Goal: Task Accomplishment & Management: Manage account settings

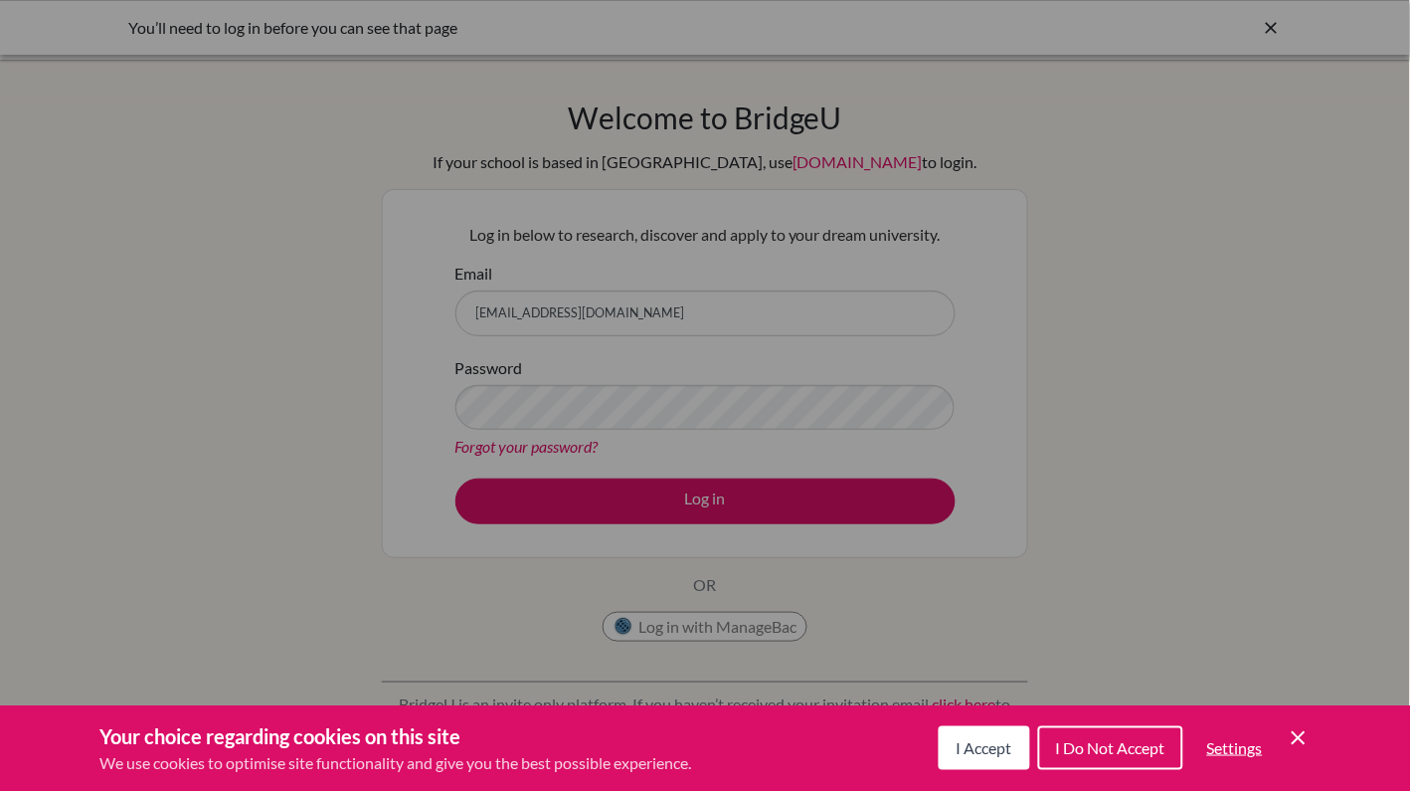
click at [994, 749] on span "I Accept" at bounding box center [985, 747] width 56 height 19
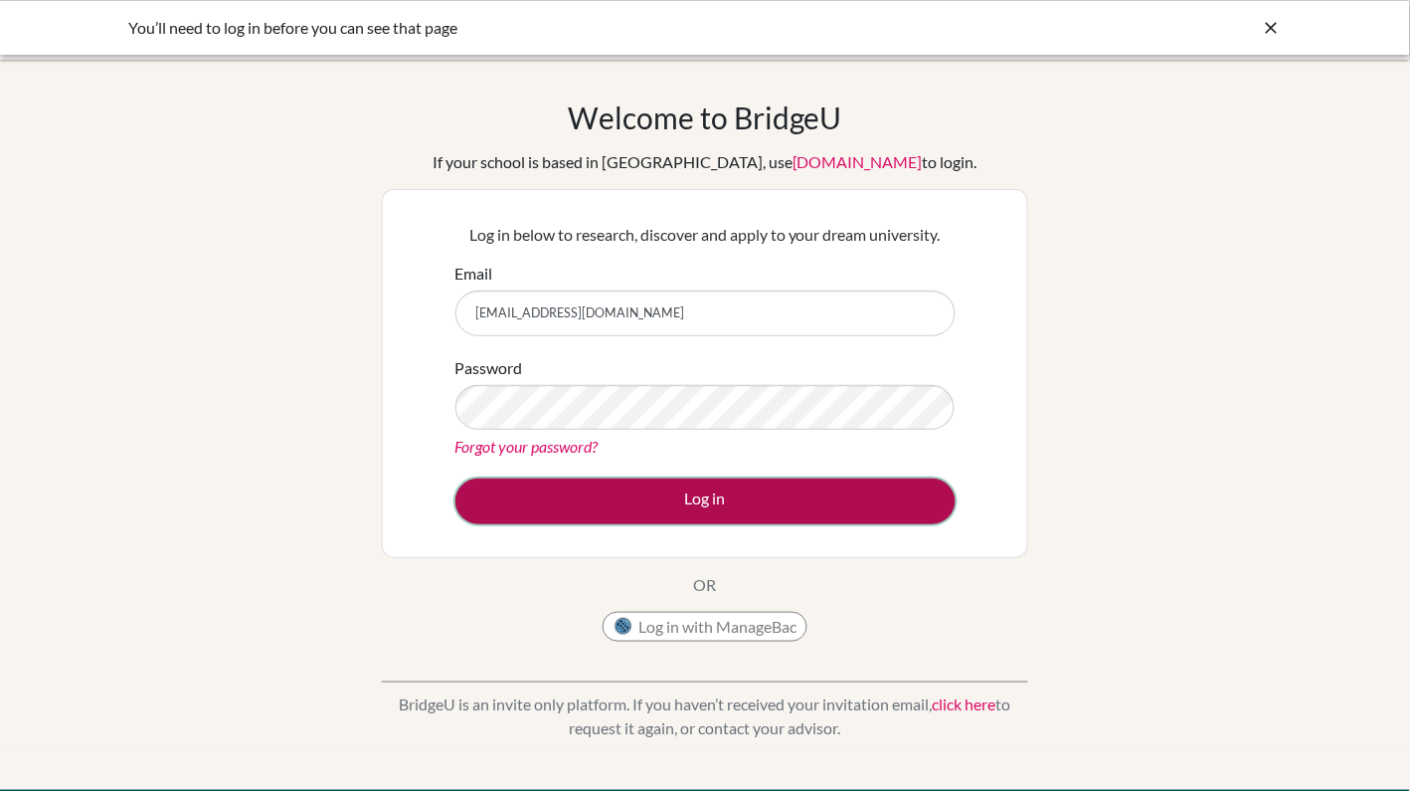
click at [683, 513] on button "Log in" at bounding box center [706, 501] width 500 height 46
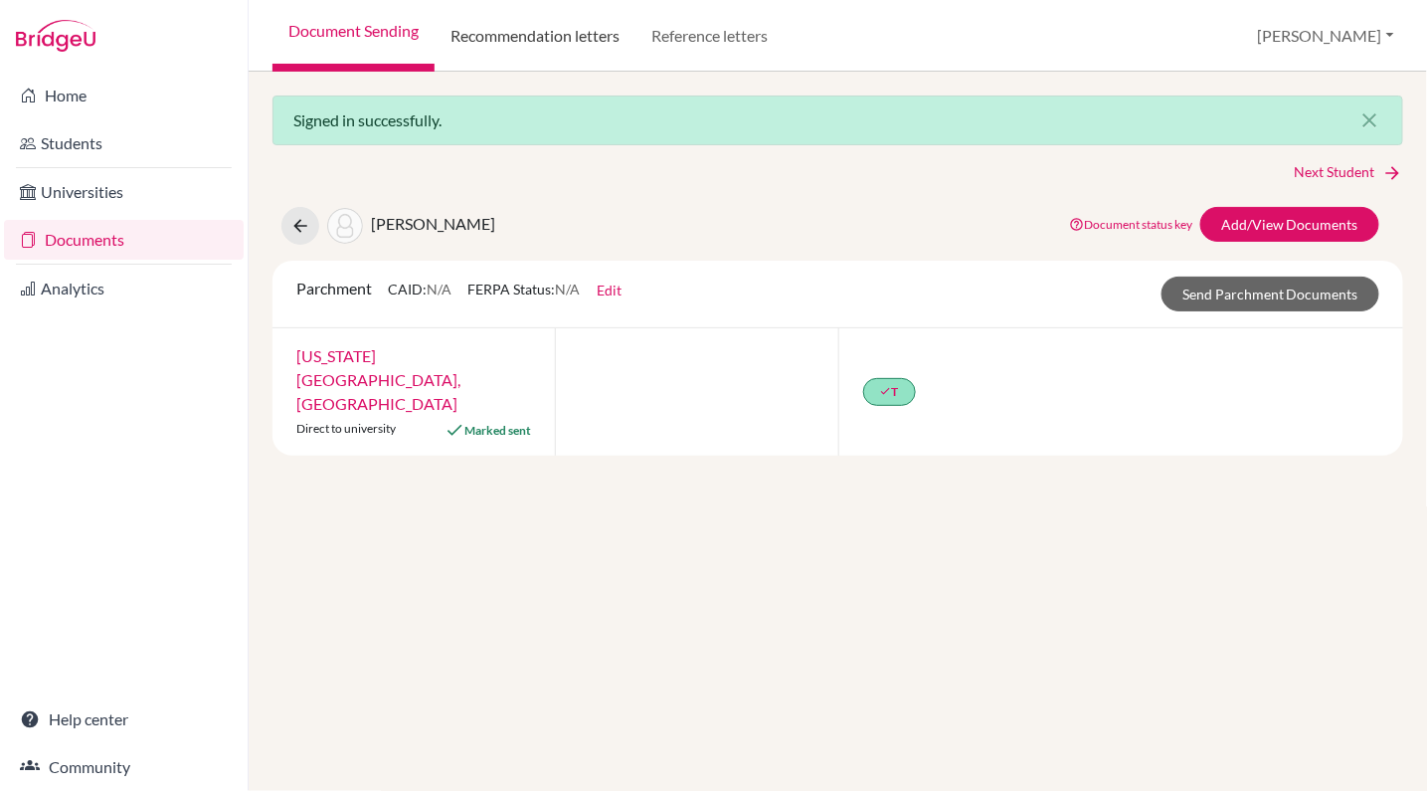
click at [593, 43] on link "Recommendation letters" at bounding box center [535, 36] width 201 height 72
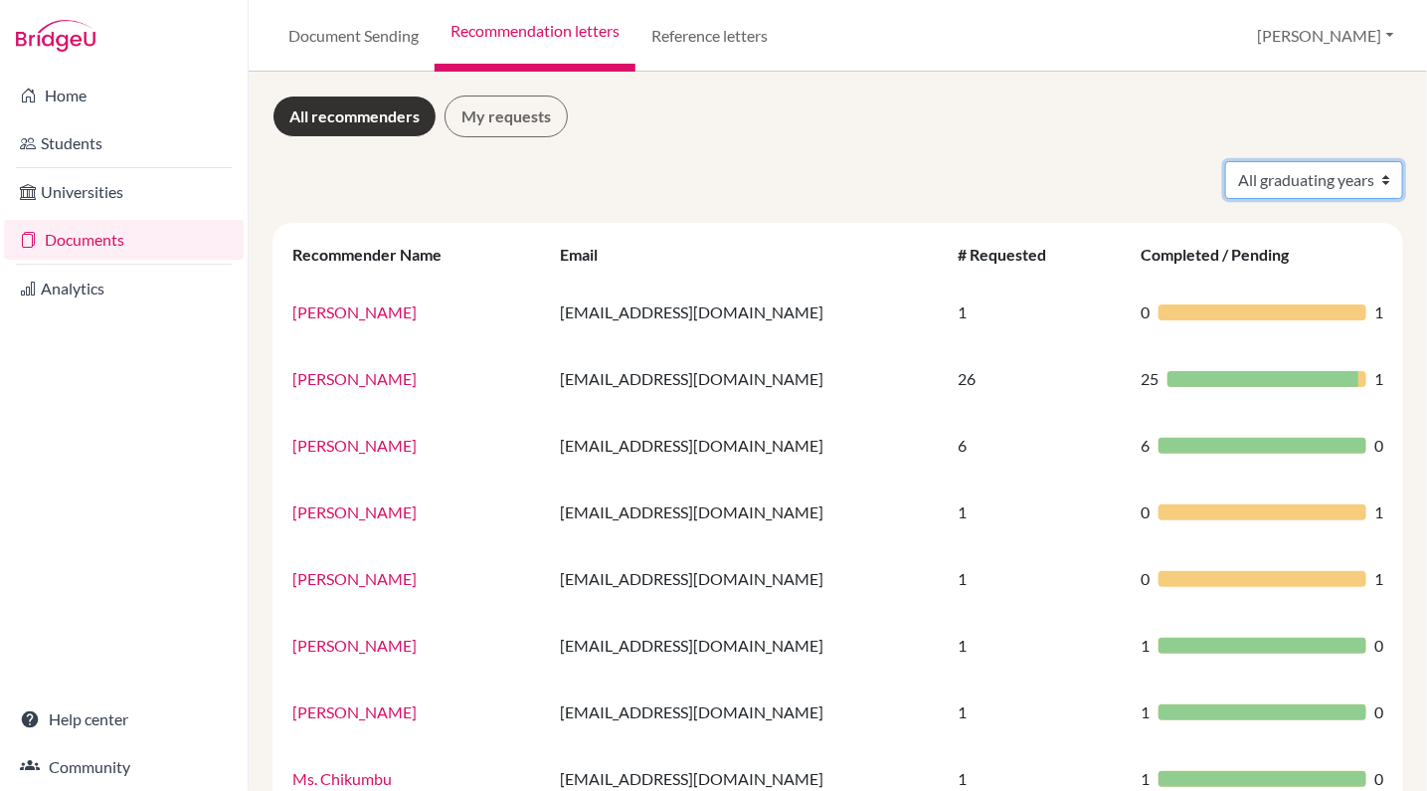
click at [1338, 180] on select "All graduating years 2021 2022 2023 2024 2025 2026" at bounding box center [1314, 180] width 178 height 38
select select "2025"
click at [1225, 161] on select "All graduating years 2021 2022 2023 2024 2025 2026" at bounding box center [1314, 180] width 178 height 38
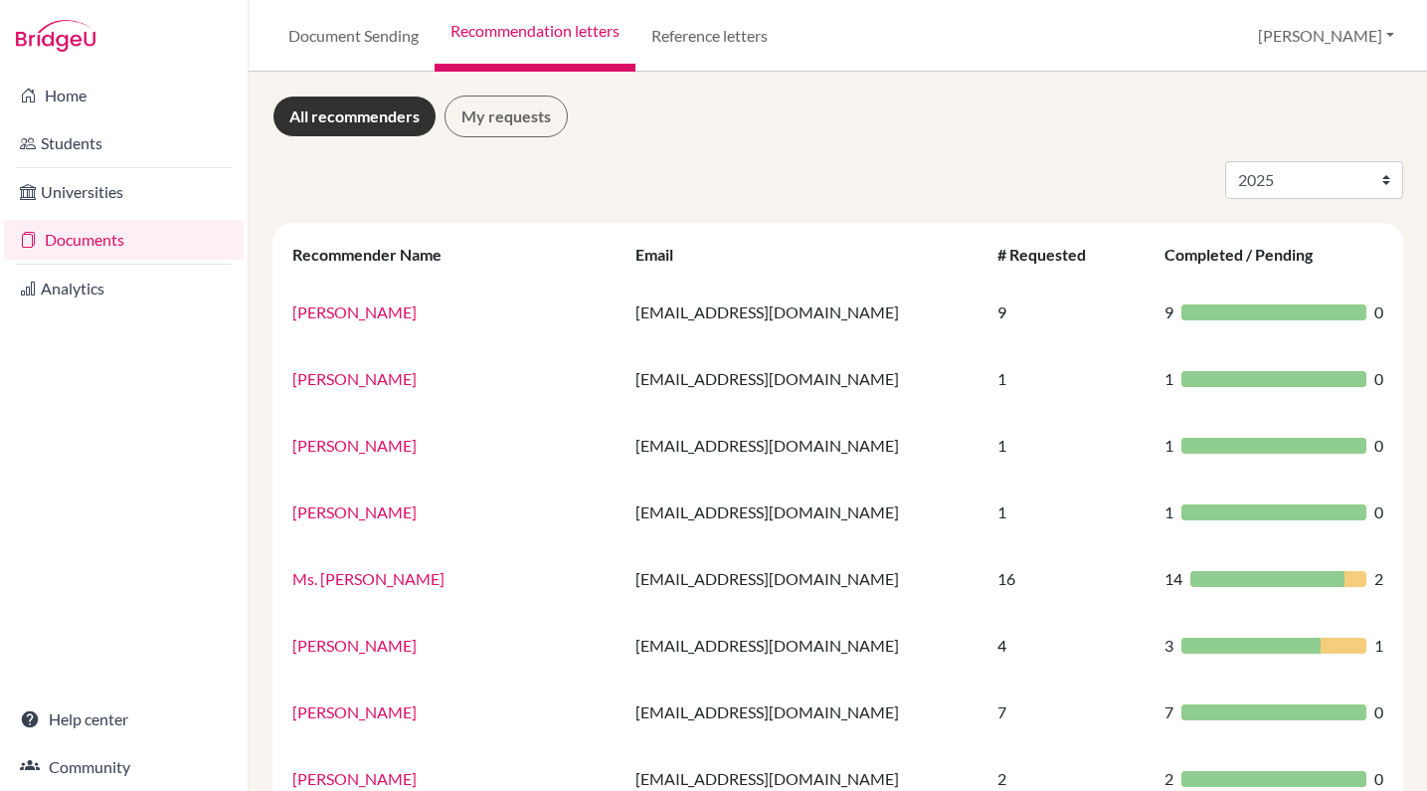
select select "2025"
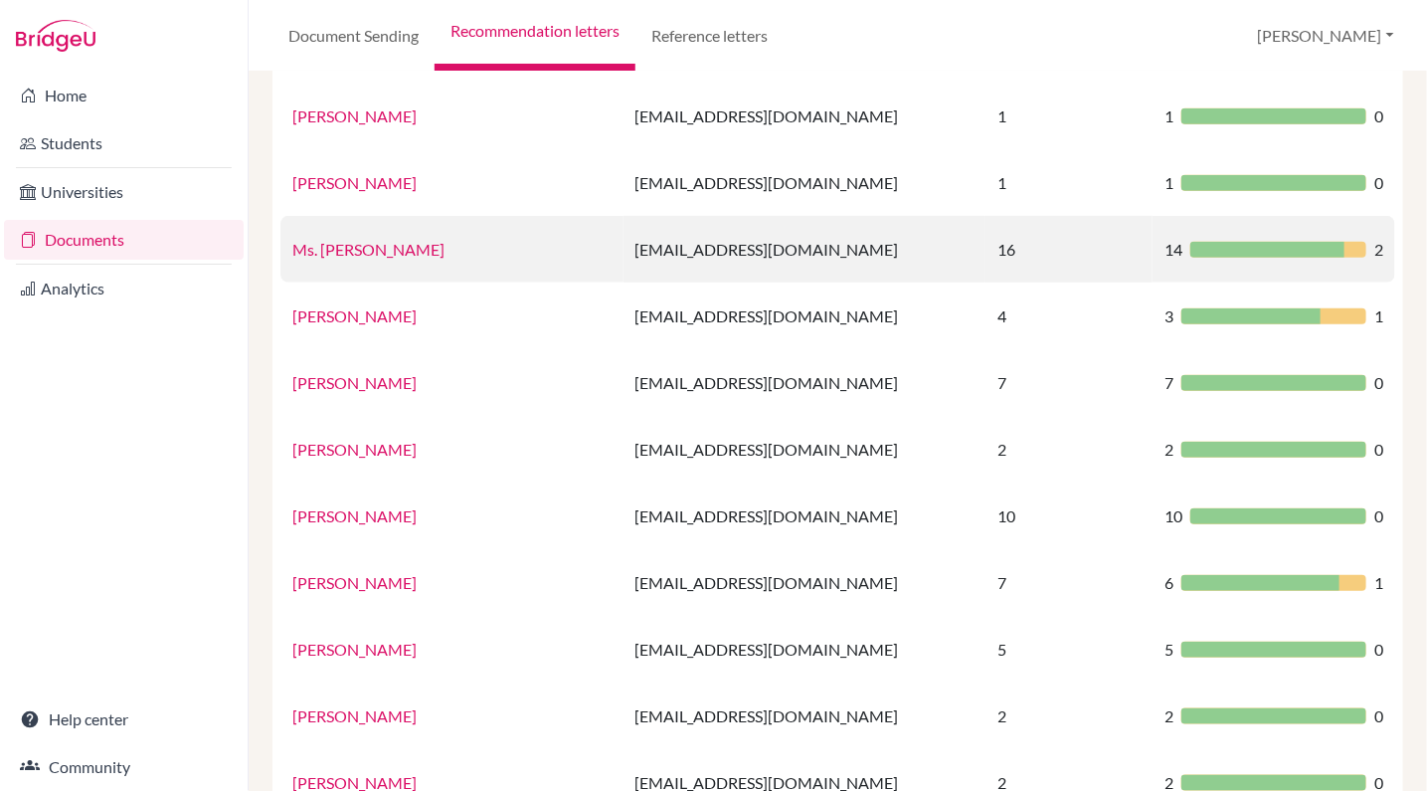
scroll to position [348, 0]
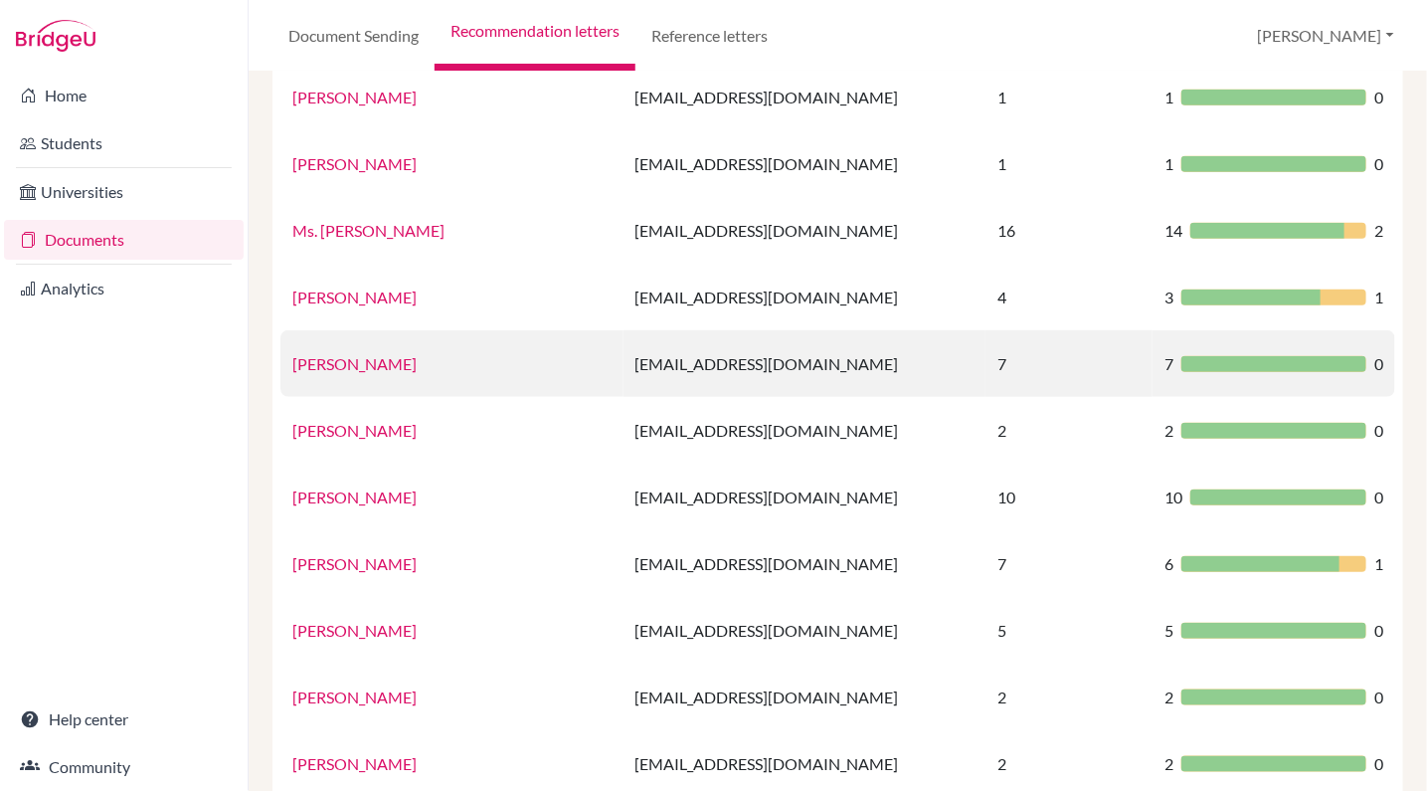
click at [359, 363] on link "Todd Gordon" at bounding box center [354, 363] width 124 height 19
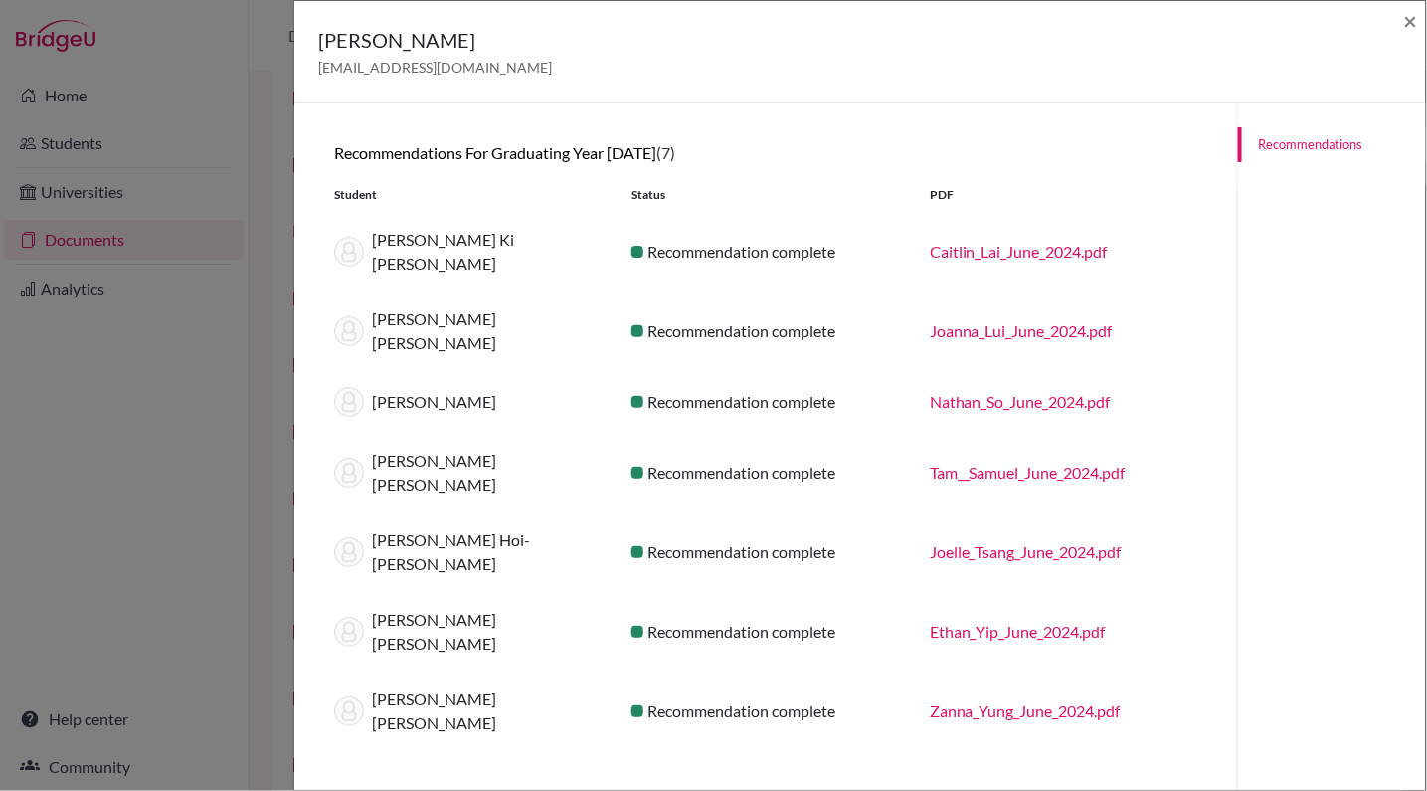
click at [1418, 13] on div "Todd Gordon gordont@ics.edu.hk ×" at bounding box center [860, 52] width 1132 height 102
click at [1410, 25] on span "×" at bounding box center [1411, 20] width 14 height 29
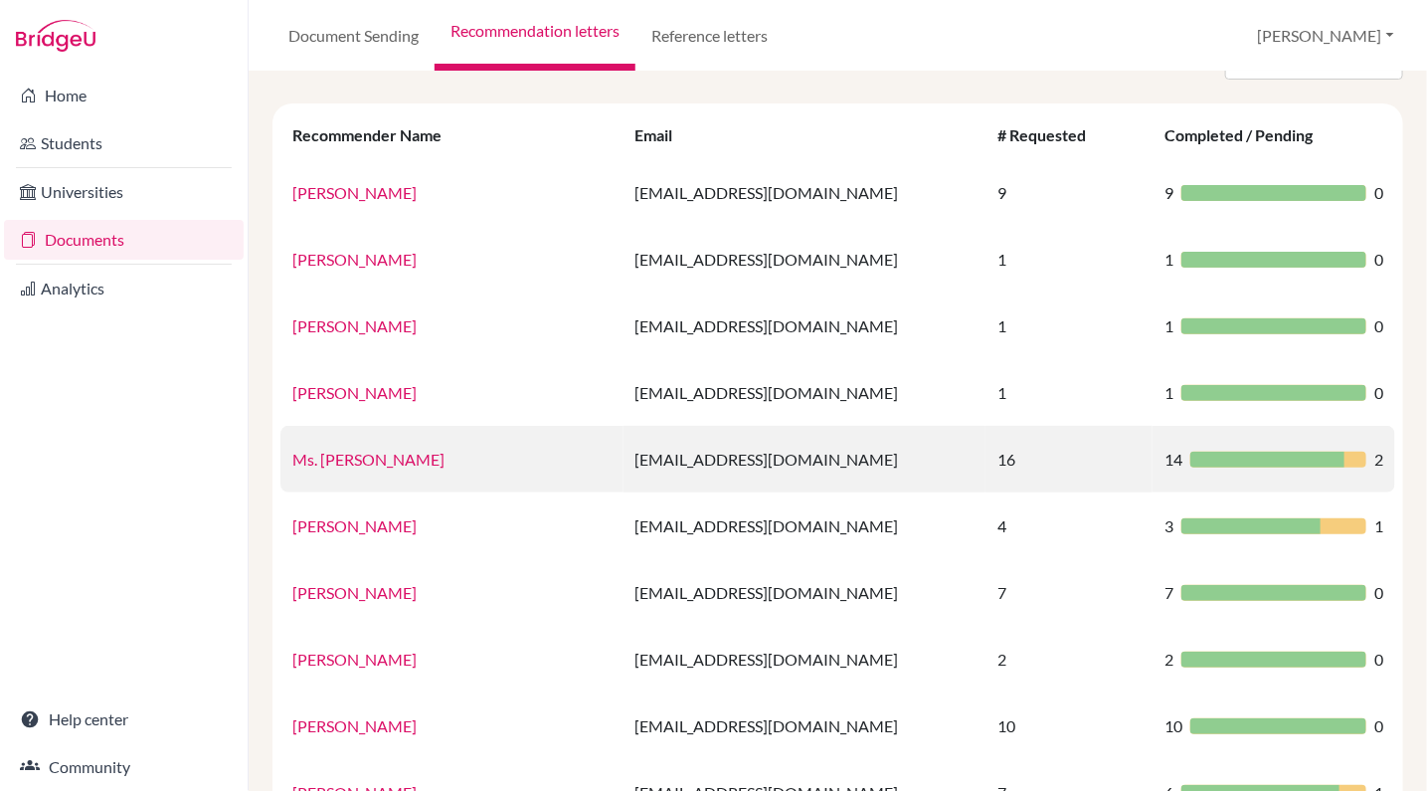
scroll to position [0, 0]
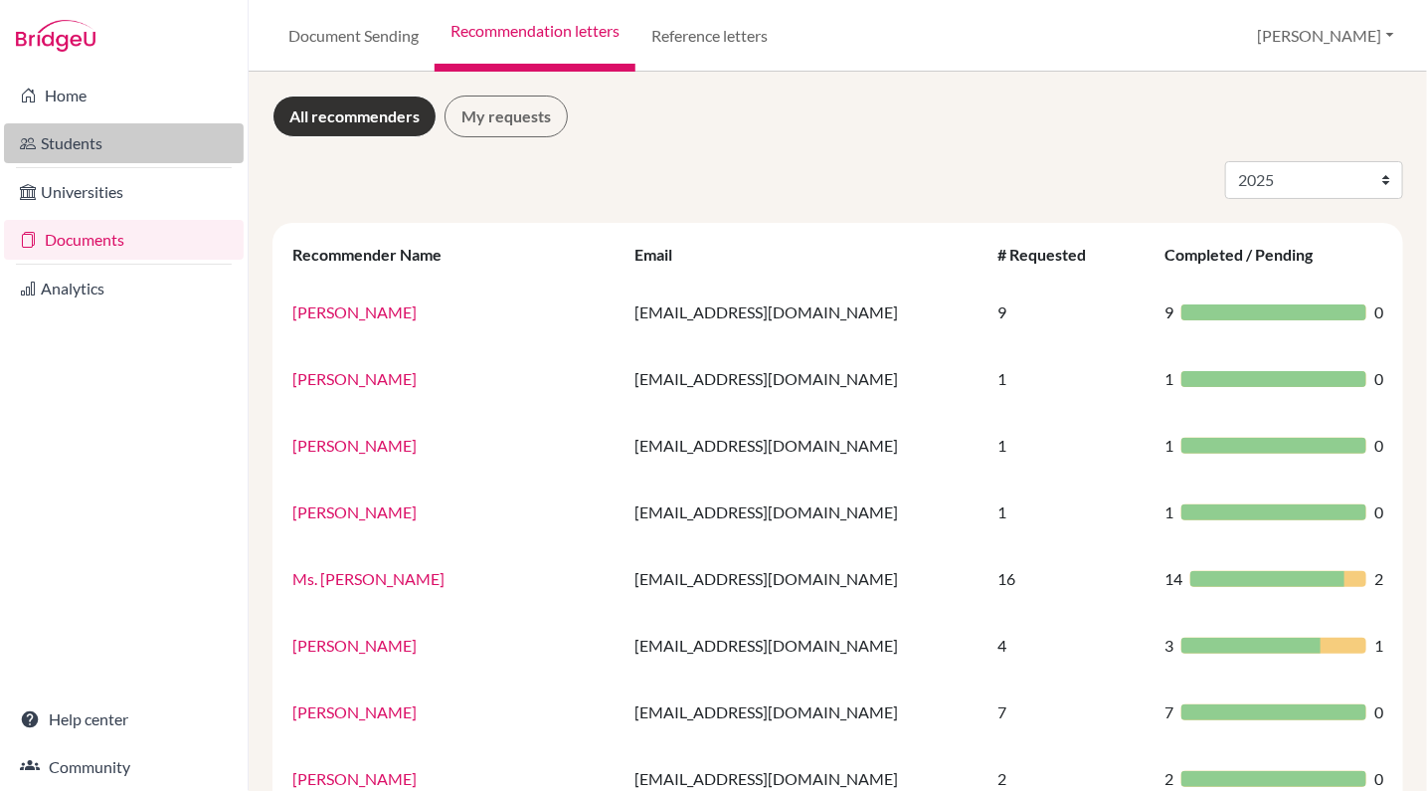
click at [94, 149] on link "Students" at bounding box center [124, 143] width 240 height 40
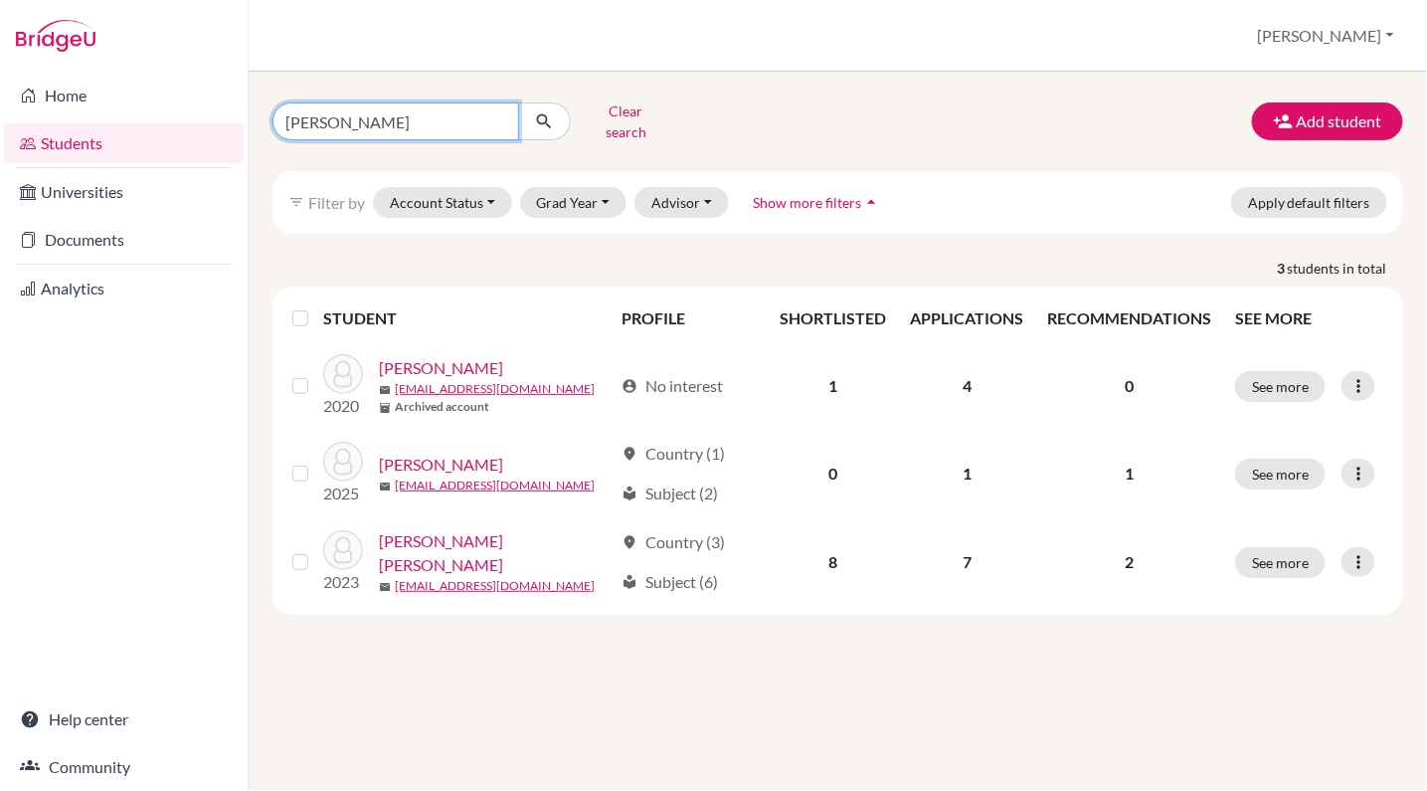
click at [322, 111] on input "Holsclaw" at bounding box center [396, 121] width 247 height 38
type input "Mok"
click button "submit" at bounding box center [544, 121] width 53 height 38
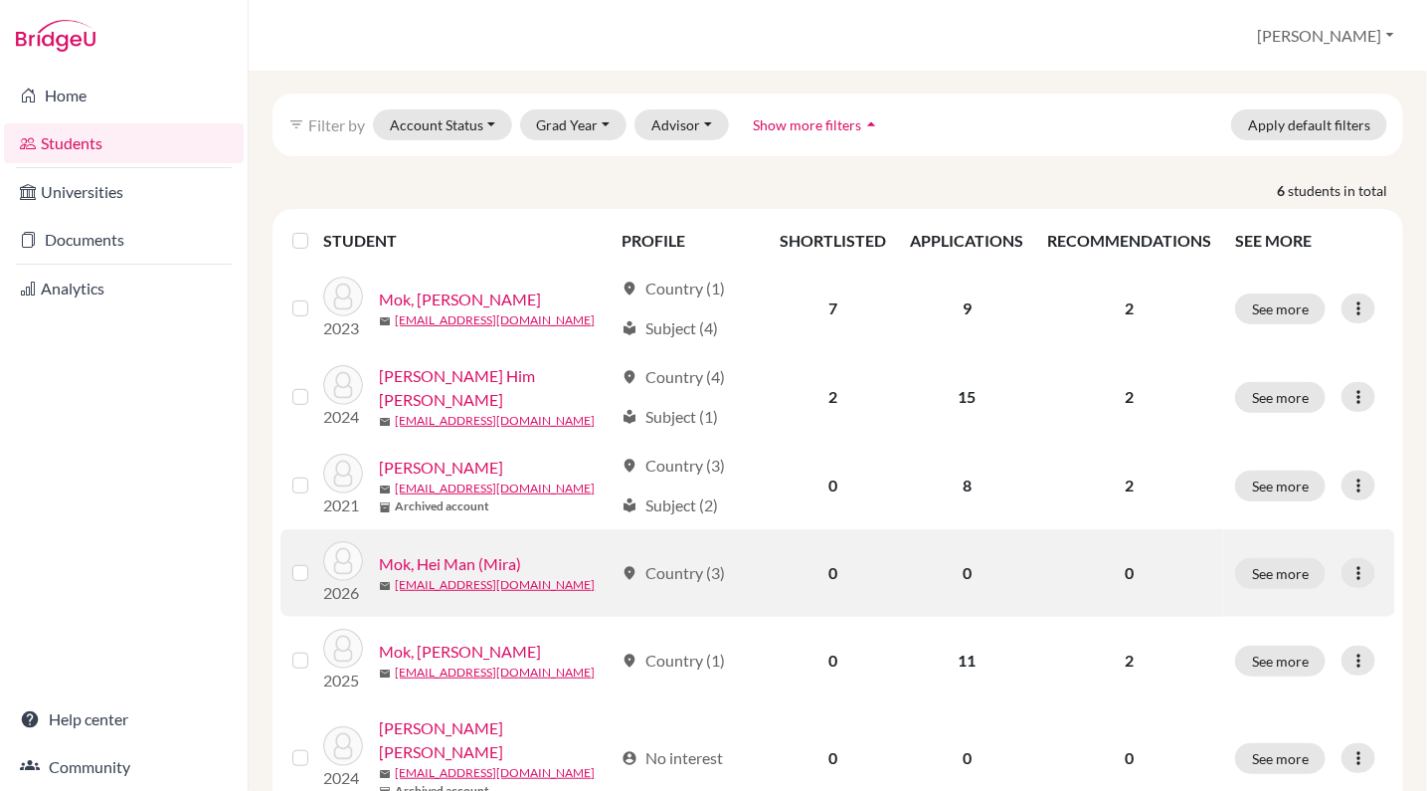
scroll to position [117, 0]
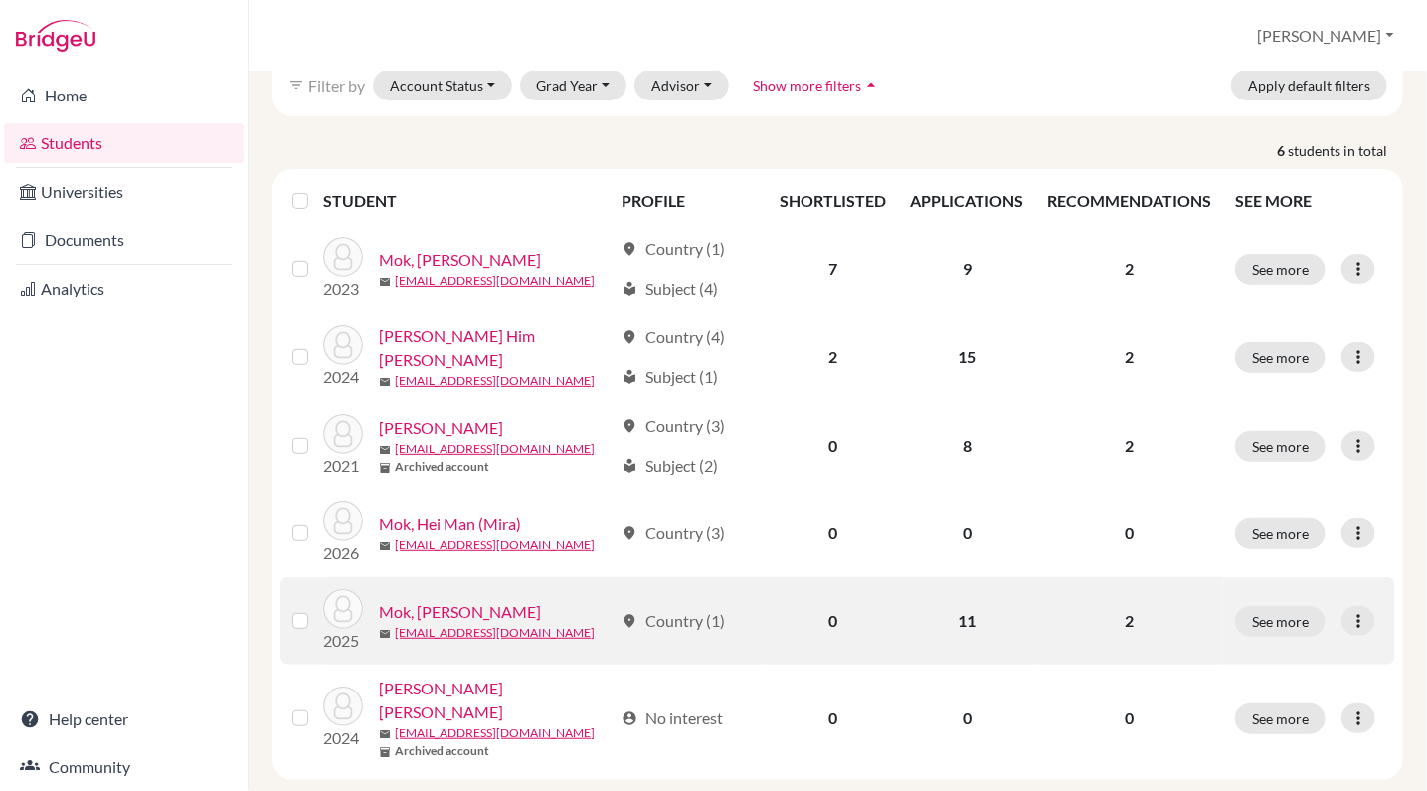
click at [427, 600] on link "Mok, Hei Yu" at bounding box center [460, 612] width 162 height 24
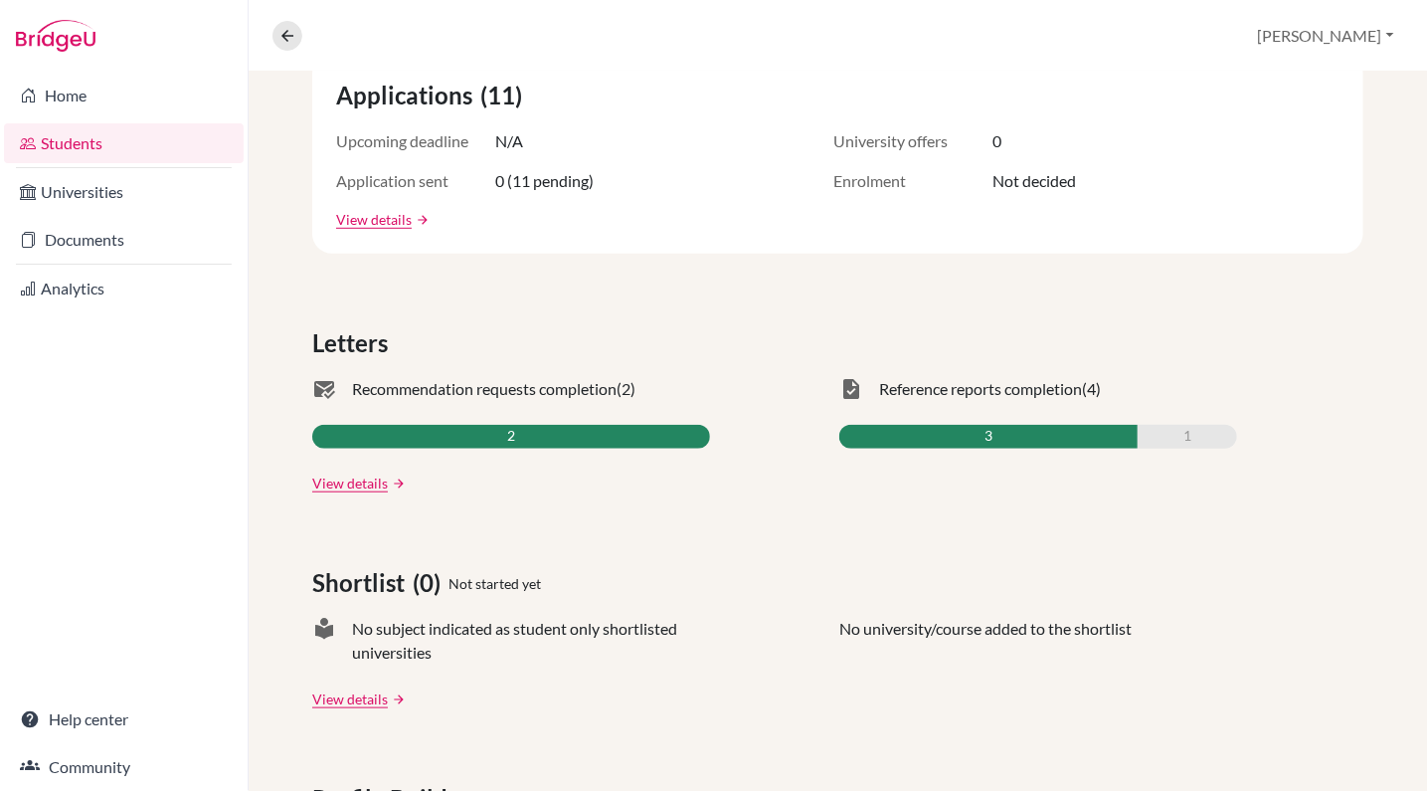
scroll to position [399, 0]
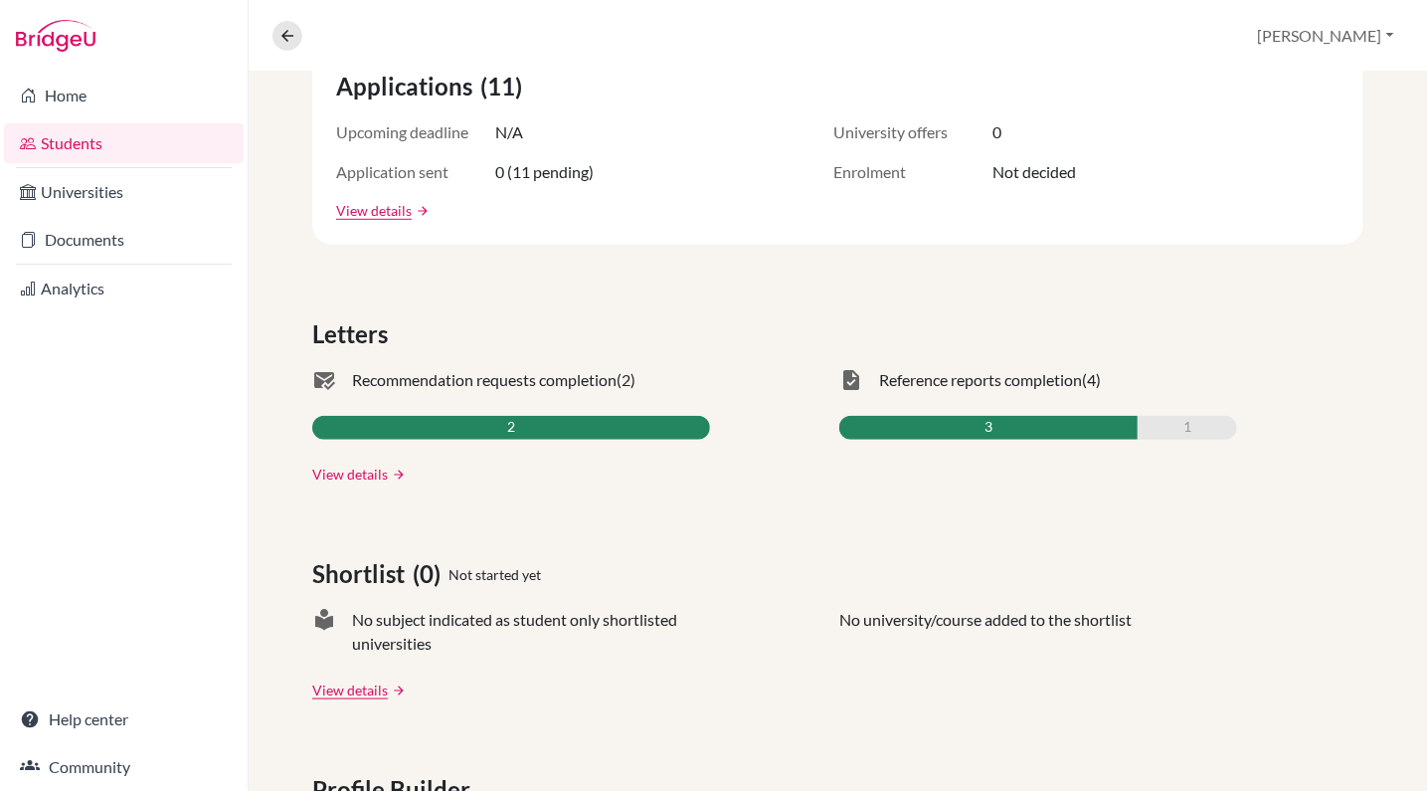
click at [360, 470] on link "View details" at bounding box center [350, 473] width 76 height 21
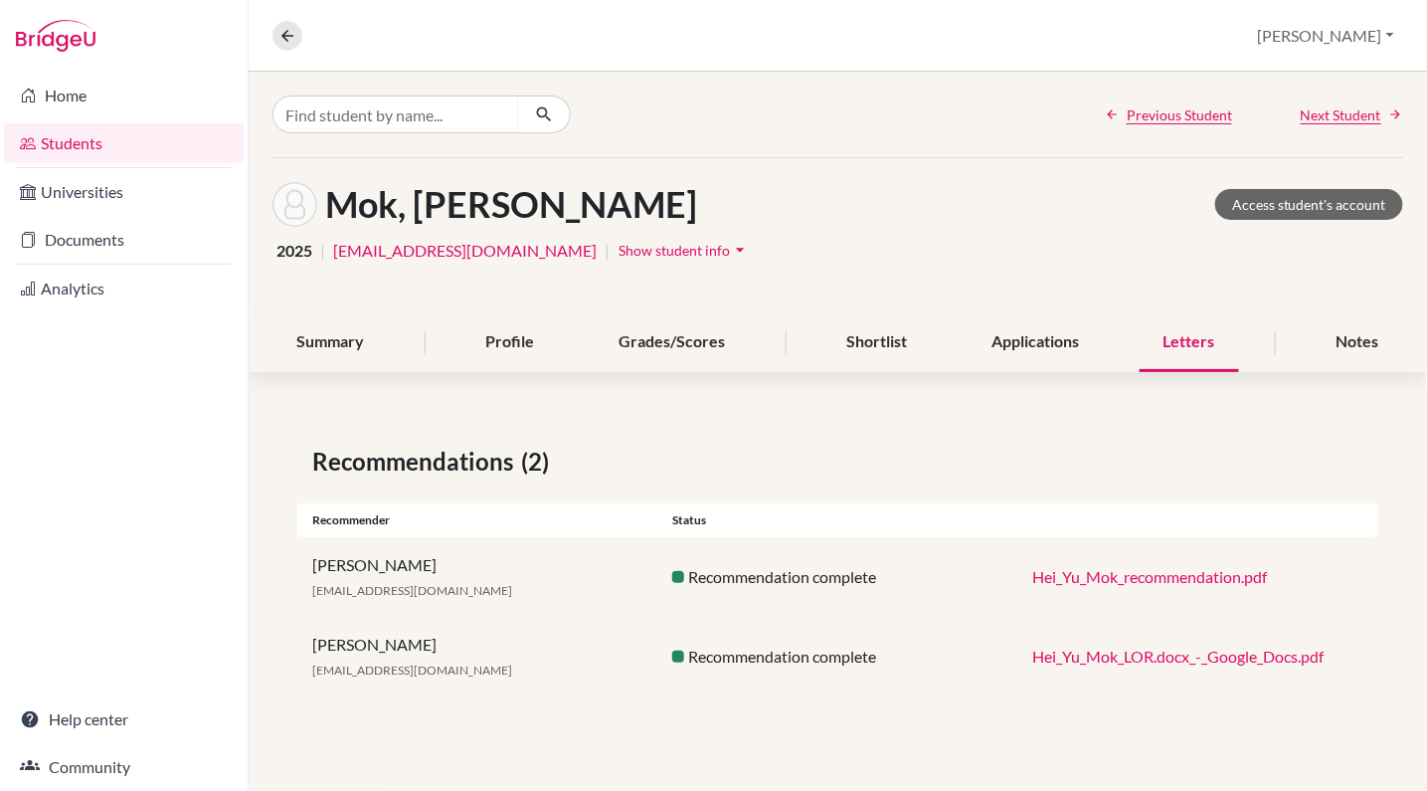
click at [1168, 577] on link "Hei_Yu_Mok_recommendation.pdf" at bounding box center [1150, 576] width 235 height 19
click at [1164, 654] on link "Hei_Yu_Mok_LOR.docx_-_Google_Docs.pdf" at bounding box center [1178, 655] width 291 height 19
click at [291, 44] on icon at bounding box center [287, 36] width 18 height 18
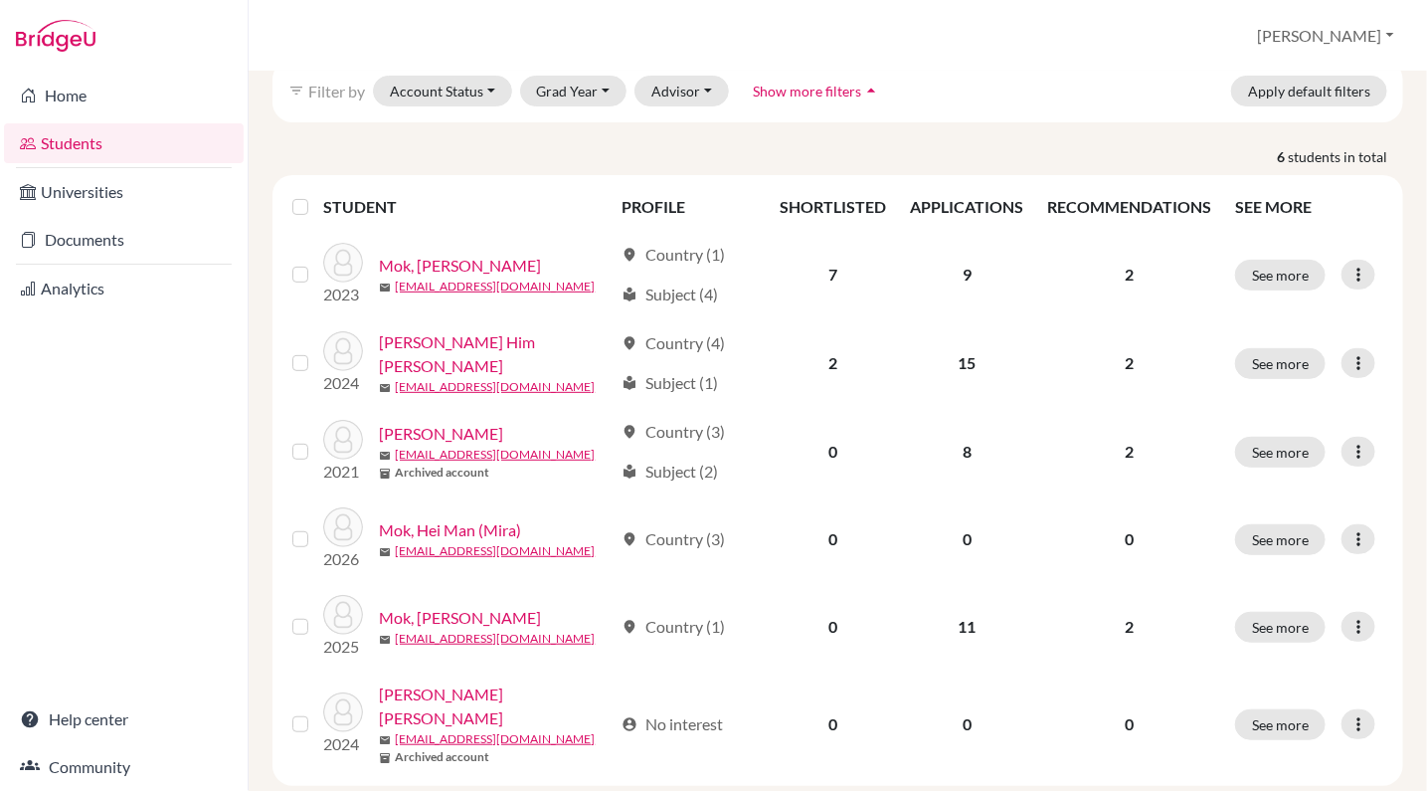
scroll to position [117, 0]
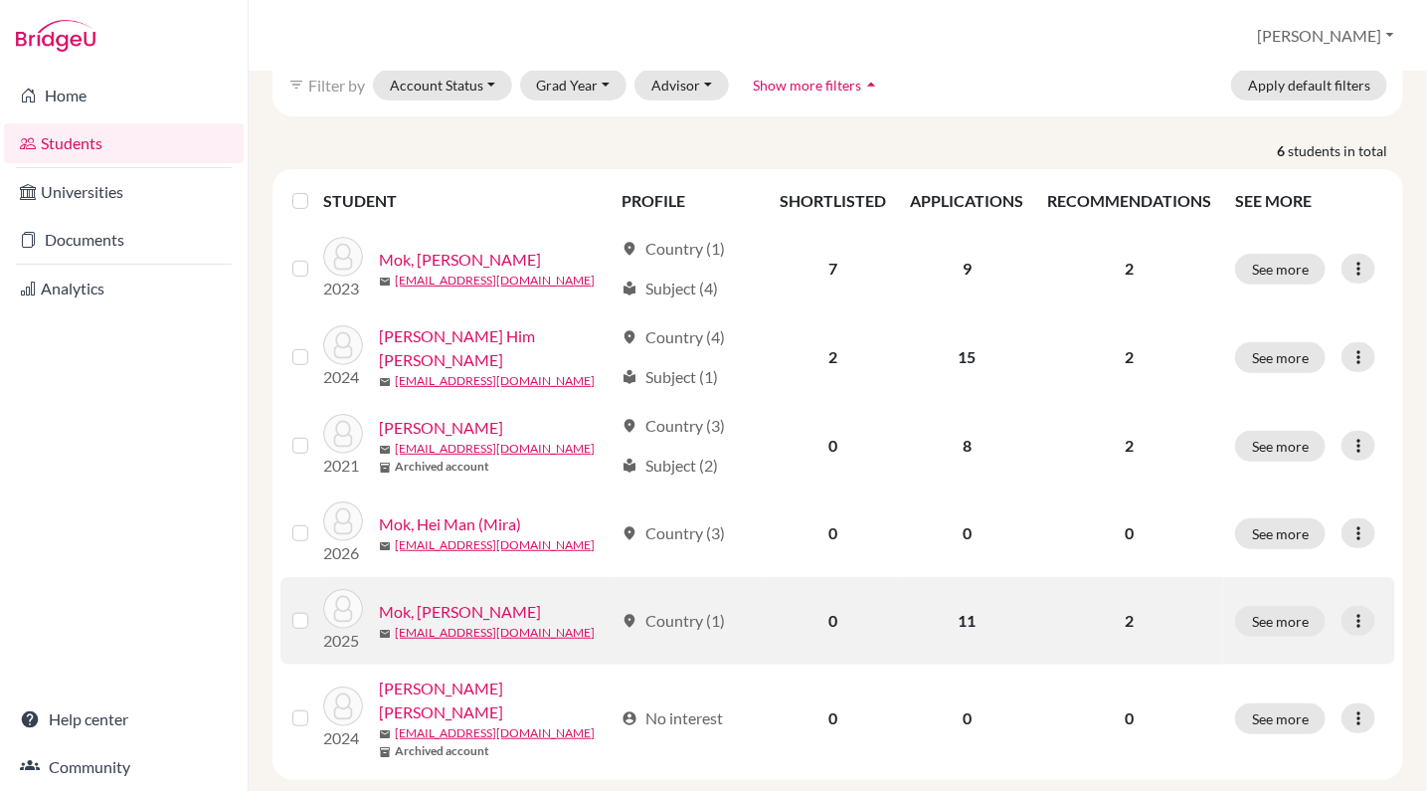
click at [436, 602] on link "Mok, Hei Yu" at bounding box center [460, 612] width 162 height 24
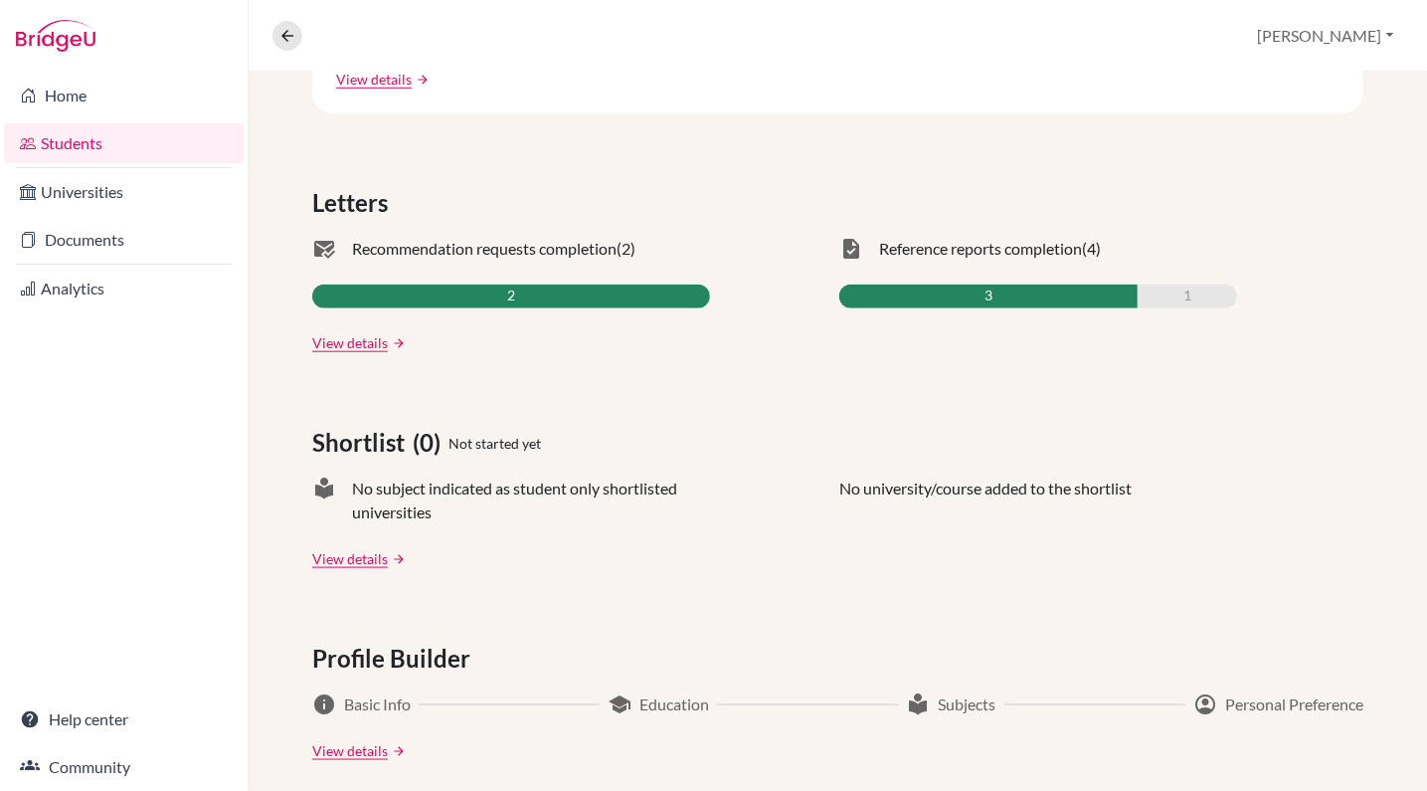
scroll to position [524, 0]
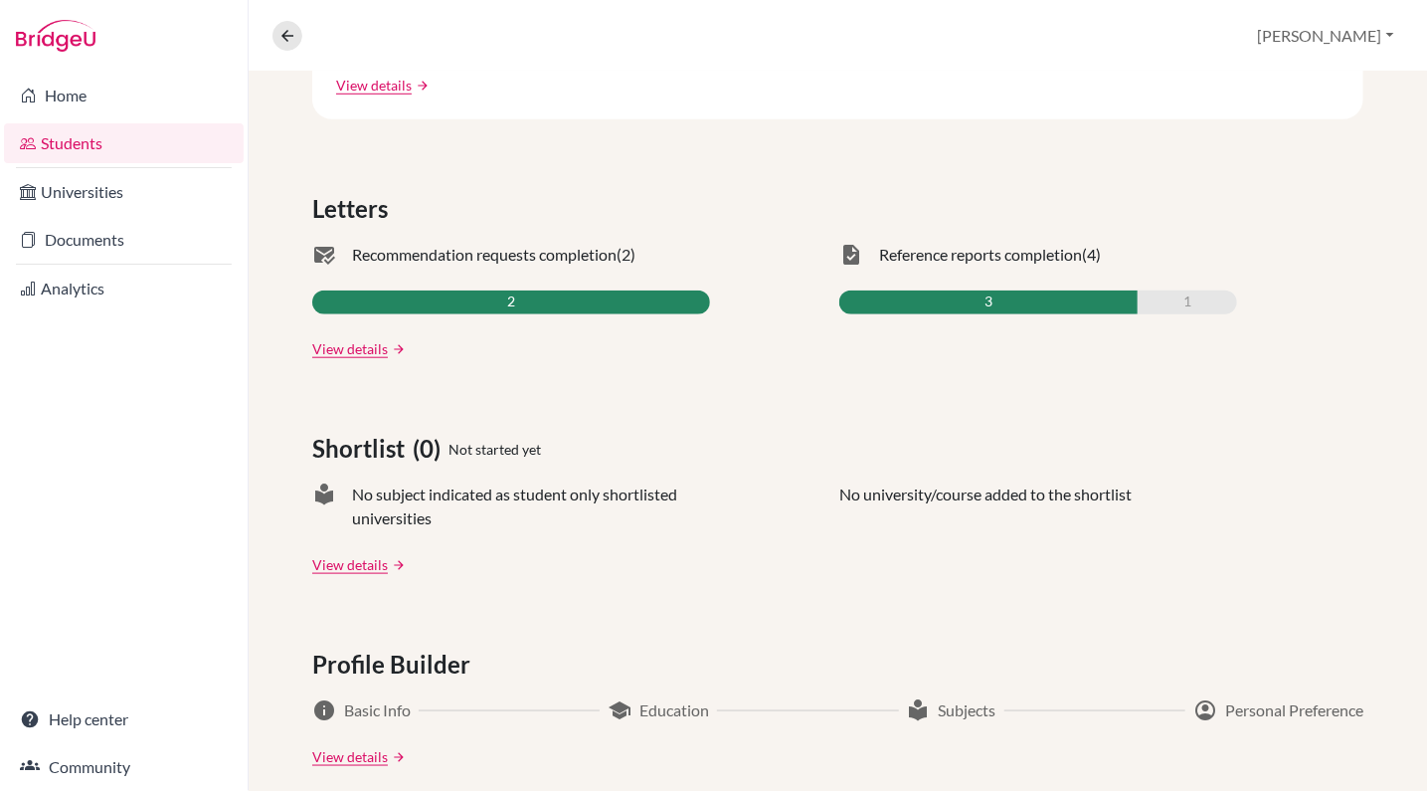
click at [982, 302] on div "3" at bounding box center [988, 302] width 298 height 24
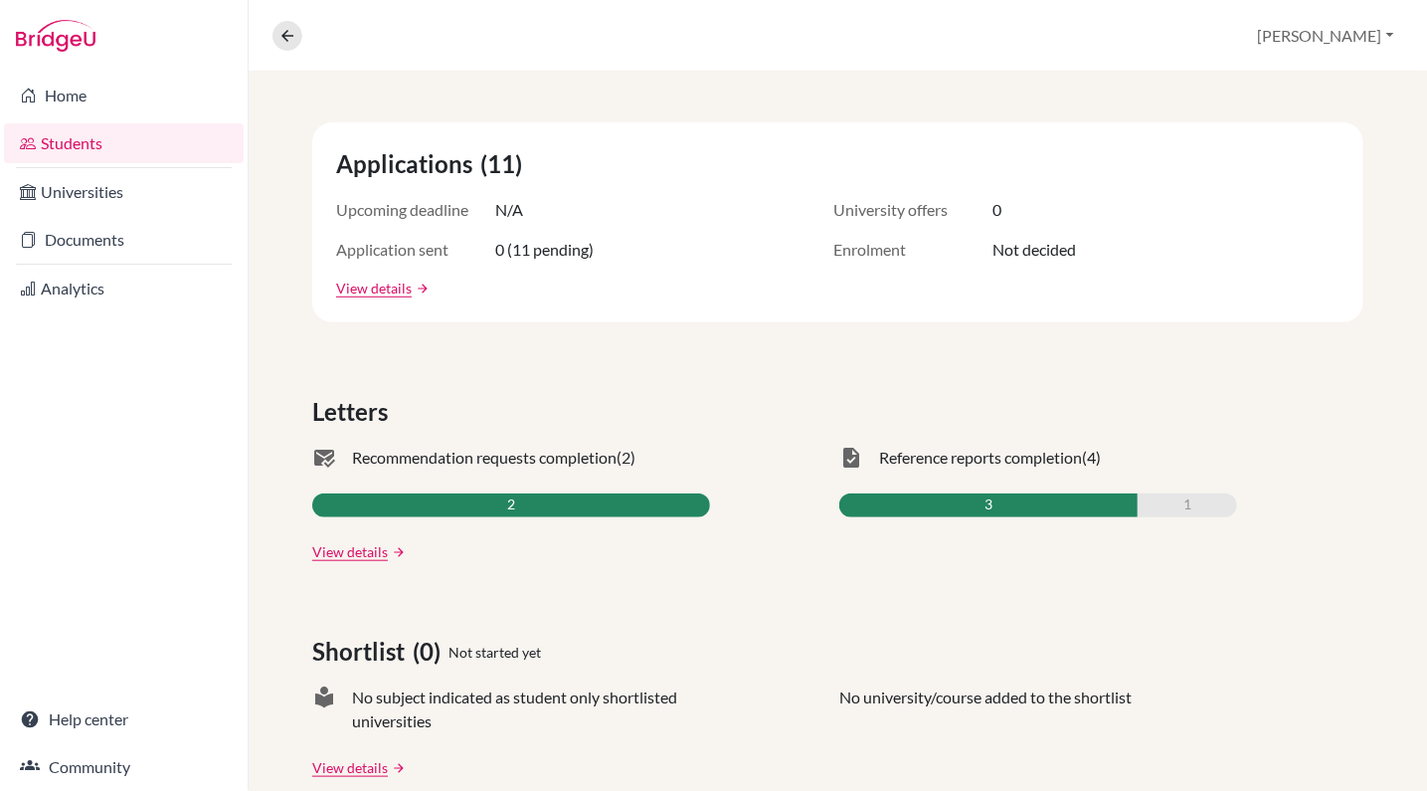
scroll to position [113, 0]
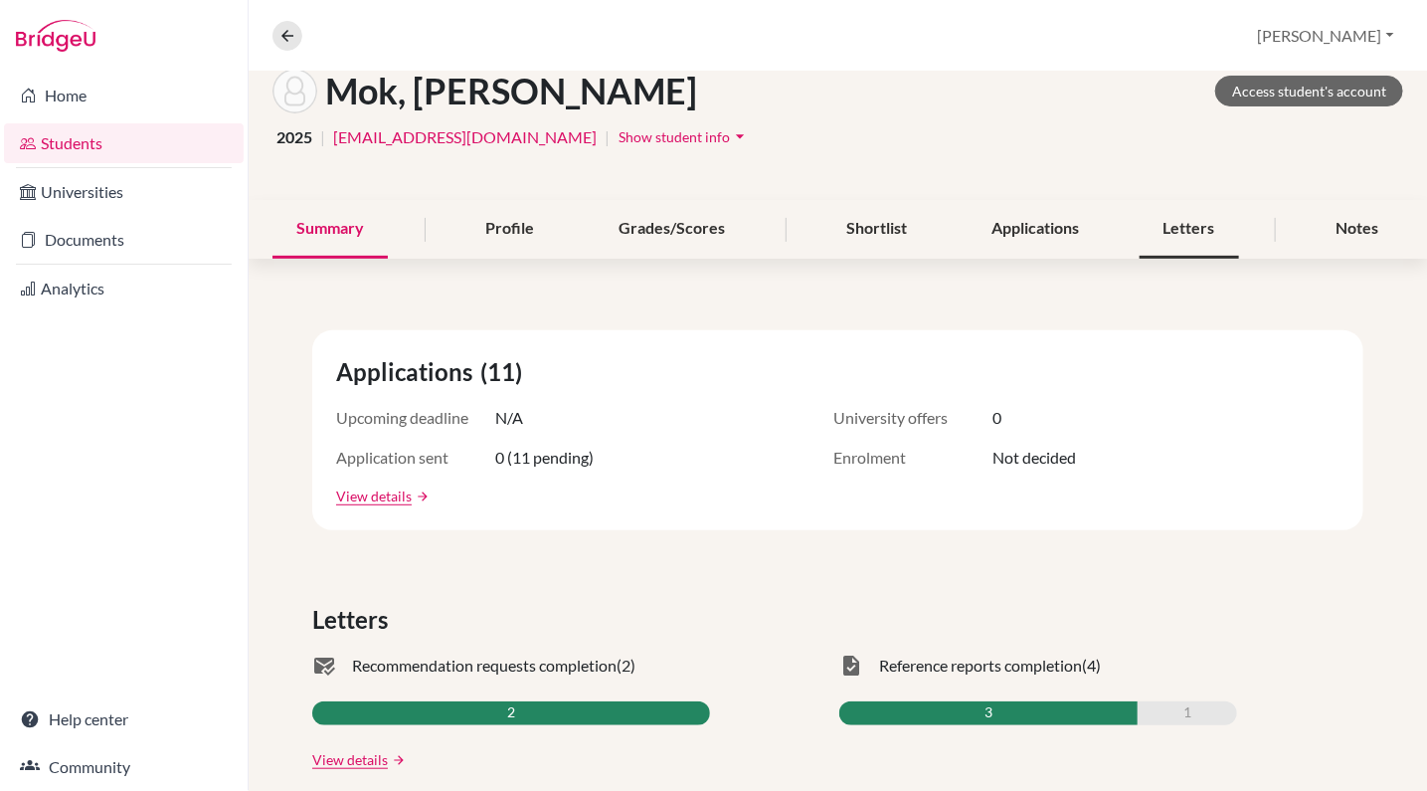
click at [1155, 236] on div "Letters" at bounding box center [1189, 229] width 99 height 59
